Goal: Task Accomplishment & Management: Manage account settings

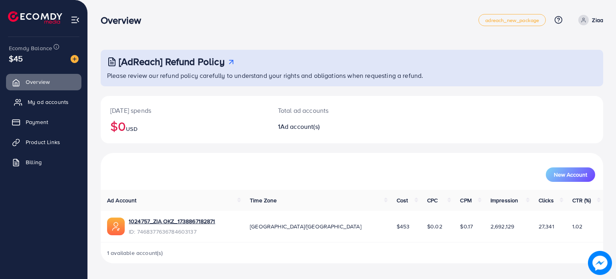
click at [39, 107] on link "My ad accounts" at bounding box center [43, 102] width 75 height 16
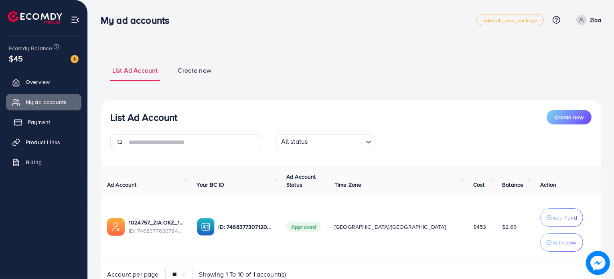
click at [39, 124] on span "Payment" at bounding box center [39, 122] width 22 height 8
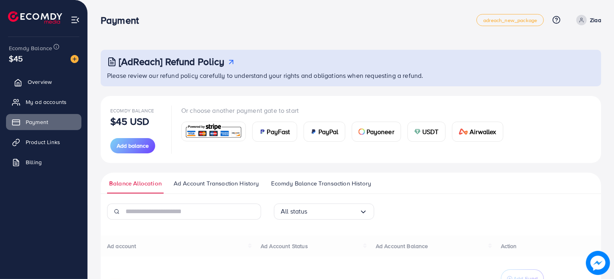
click at [50, 87] on link "Overview" at bounding box center [43, 82] width 75 height 16
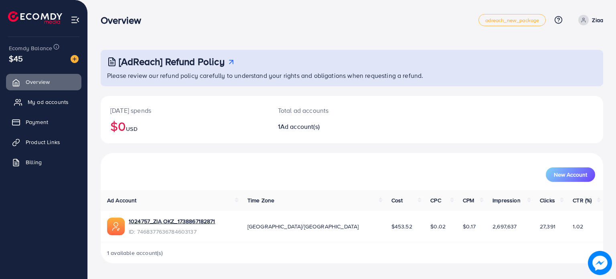
click at [48, 99] on span "My ad accounts" at bounding box center [48, 102] width 41 height 8
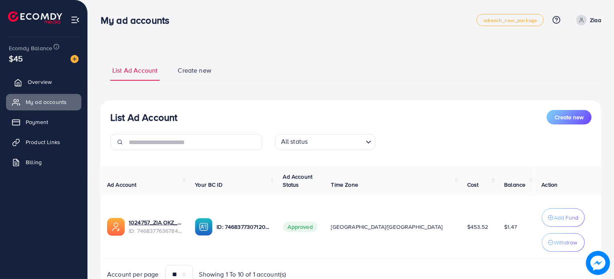
click at [38, 85] on span "Overview" at bounding box center [40, 82] width 24 height 8
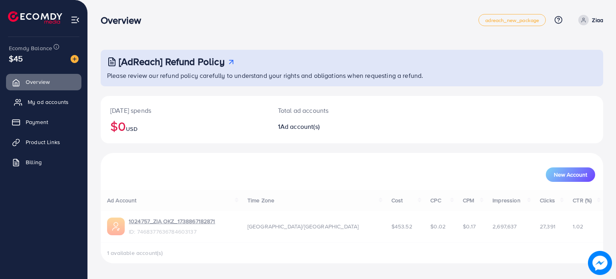
click at [40, 104] on span "My ad accounts" at bounding box center [48, 102] width 41 height 8
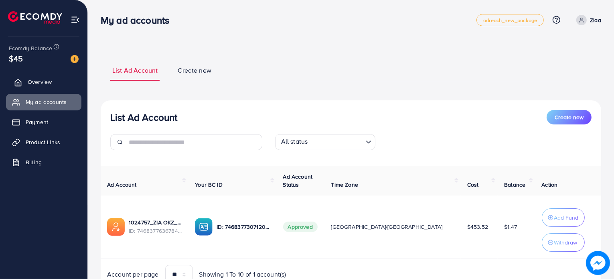
click at [37, 85] on span "Overview" at bounding box center [40, 82] width 24 height 8
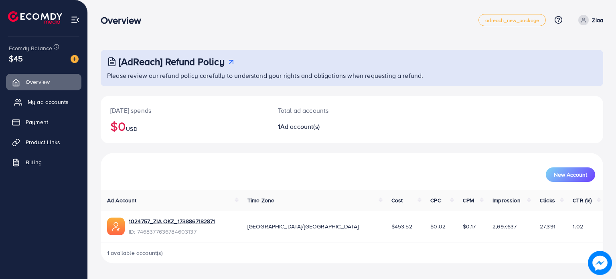
click at [40, 99] on span "My ad accounts" at bounding box center [48, 102] width 41 height 8
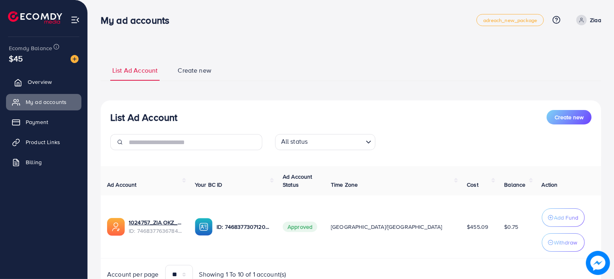
click at [34, 85] on span "Overview" at bounding box center [40, 82] width 24 height 8
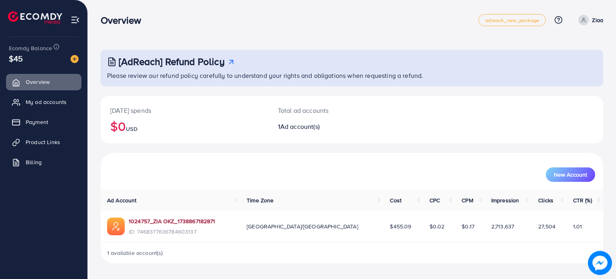
click at [160, 223] on link "1024757_ZIA OKZ_1738867182871" at bounding box center [172, 221] width 87 height 8
click at [40, 101] on span "My ad accounts" at bounding box center [48, 102] width 41 height 8
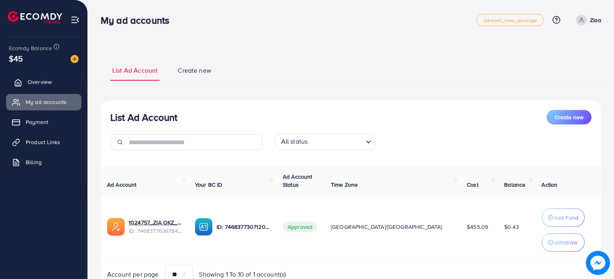
click at [44, 86] on span "Overview" at bounding box center [40, 82] width 24 height 8
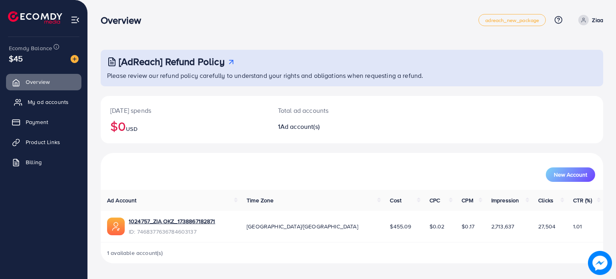
click at [37, 103] on span "My ad accounts" at bounding box center [48, 102] width 41 height 8
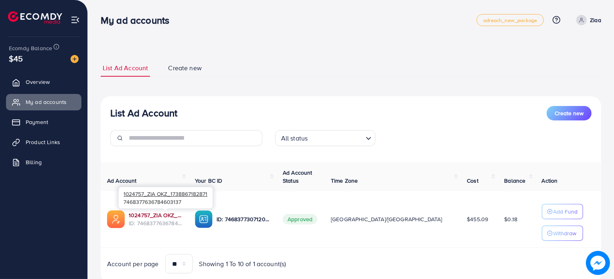
click at [156, 212] on link "1024757_ZIA OKZ_1738867182871" at bounding box center [155, 215] width 53 height 8
